Goal: Find specific page/section: Find specific page/section

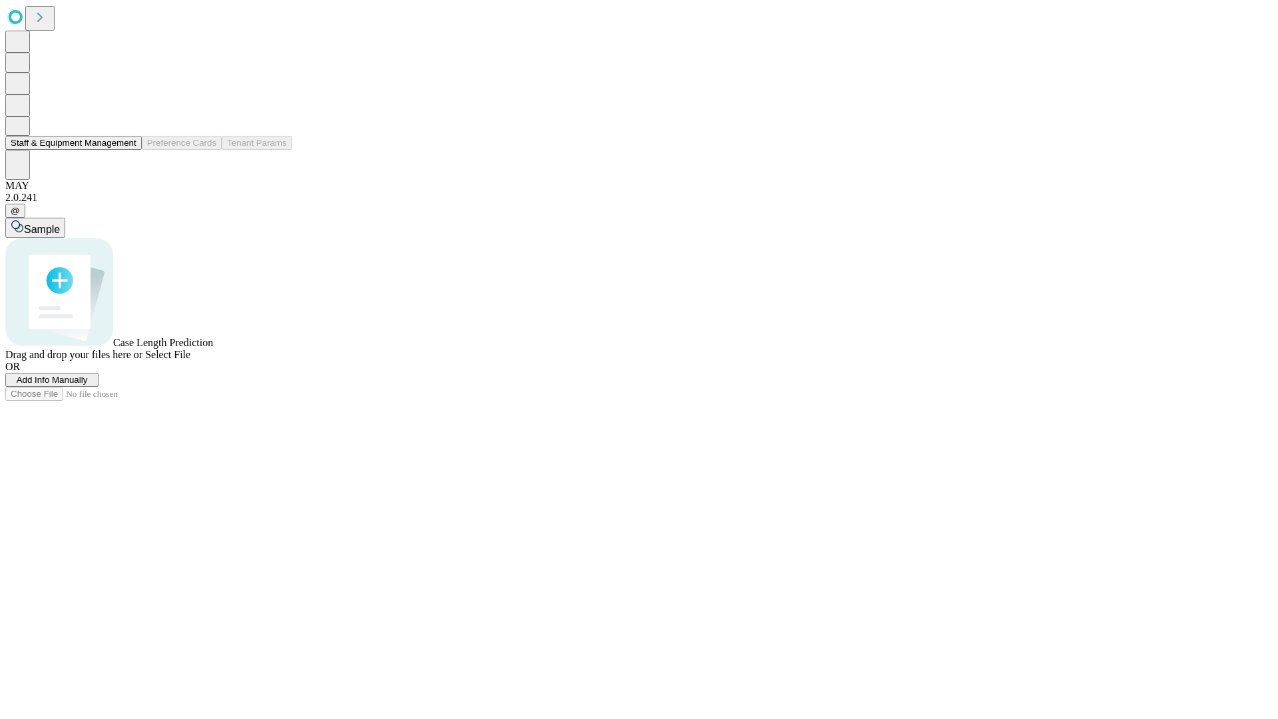
click at [127, 150] on button "Staff & Equipment Management" at bounding box center [73, 143] width 136 height 14
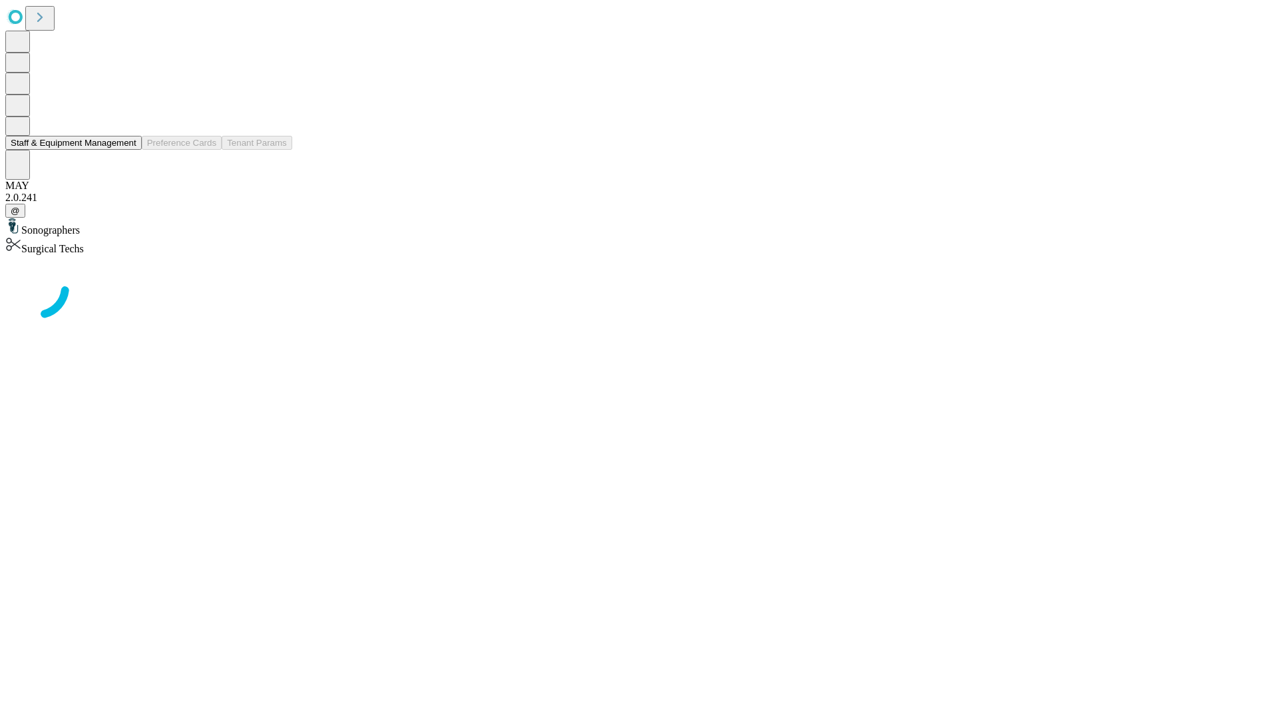
click at [127, 150] on button "Staff & Equipment Management" at bounding box center [73, 143] width 136 height 14
